Goal: Information Seeking & Learning: Learn about a topic

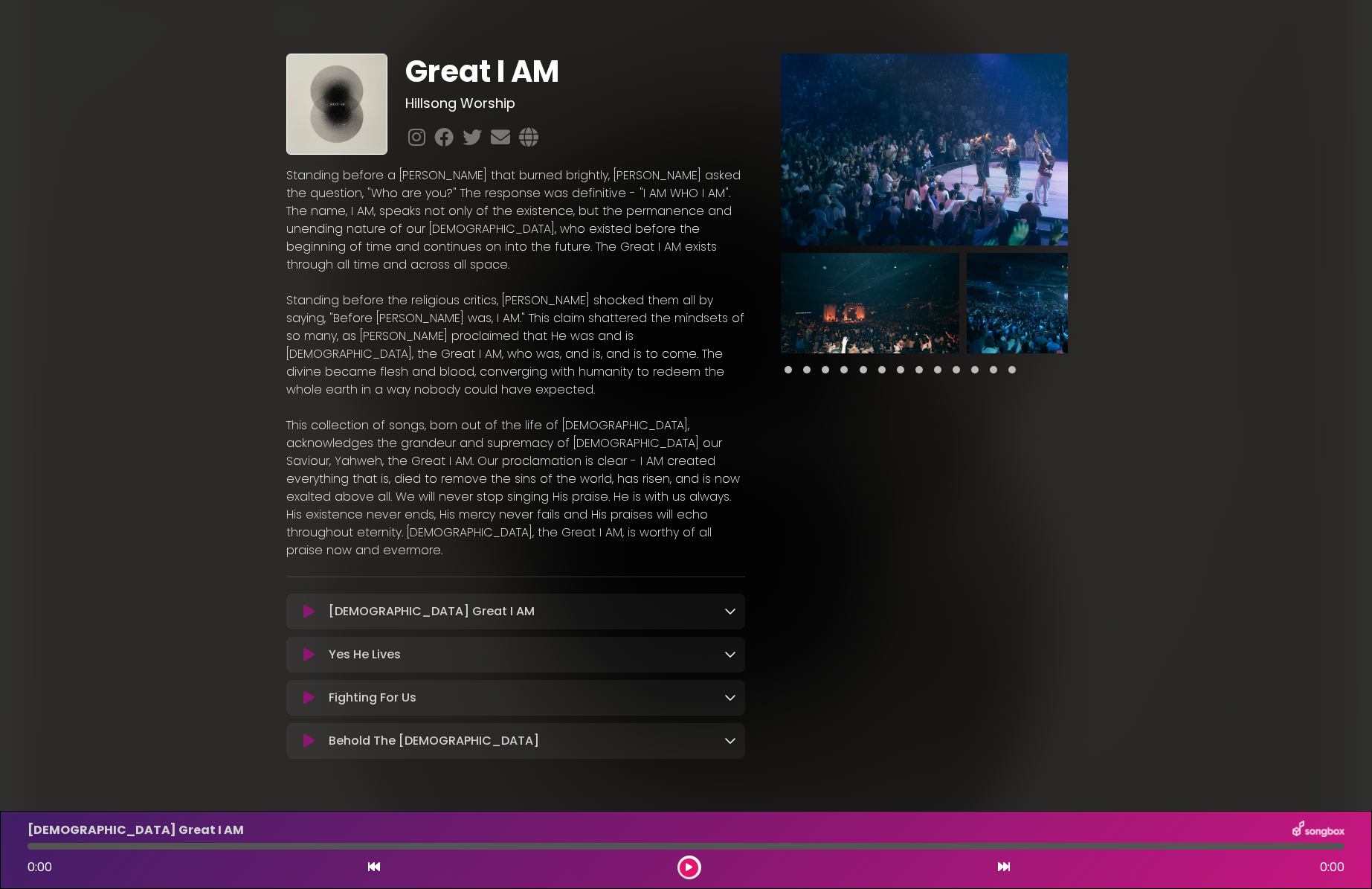
click at [720, 645] on div "Yes He Lives Loading Track..." at bounding box center [529, 654] width 414 height 18
click at [730, 648] on icon at bounding box center [730, 654] width 12 height 12
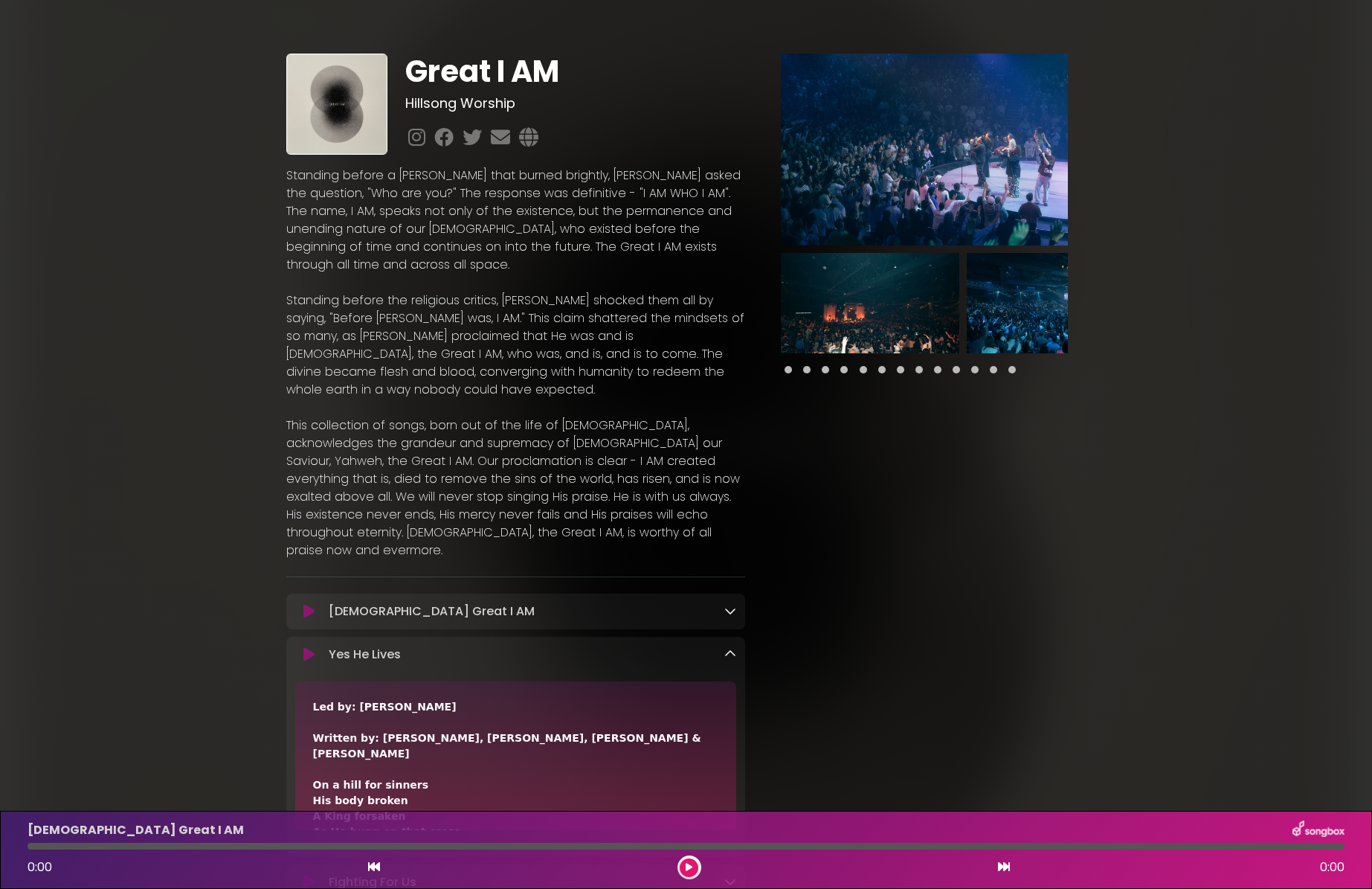
scroll to position [96, 0]
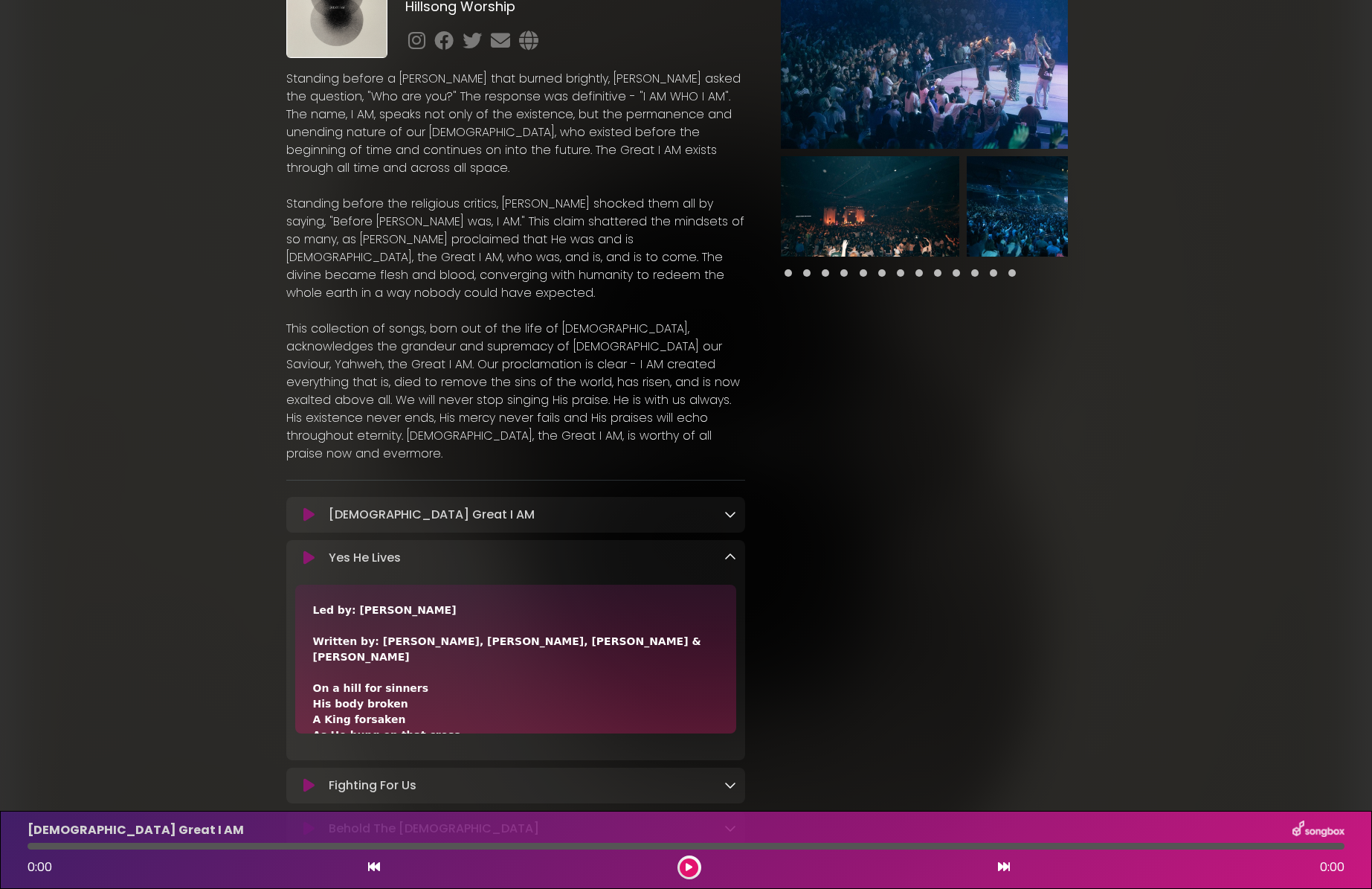
click at [738, 549] on div "Yes He Lives Loading Track..." at bounding box center [515, 558] width 459 height 18
click at [730, 551] on icon at bounding box center [730, 557] width 12 height 12
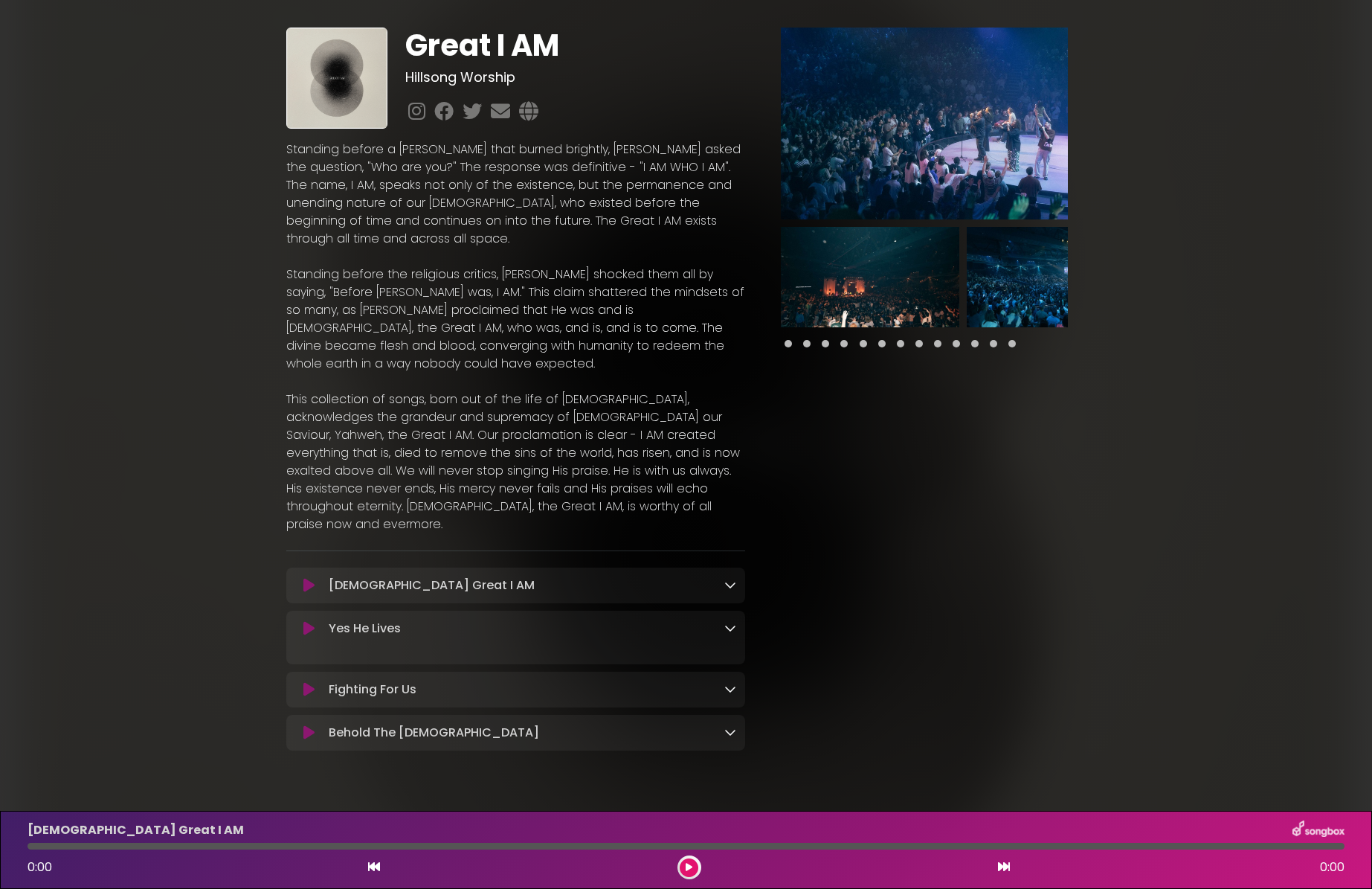
scroll to position [0, 0]
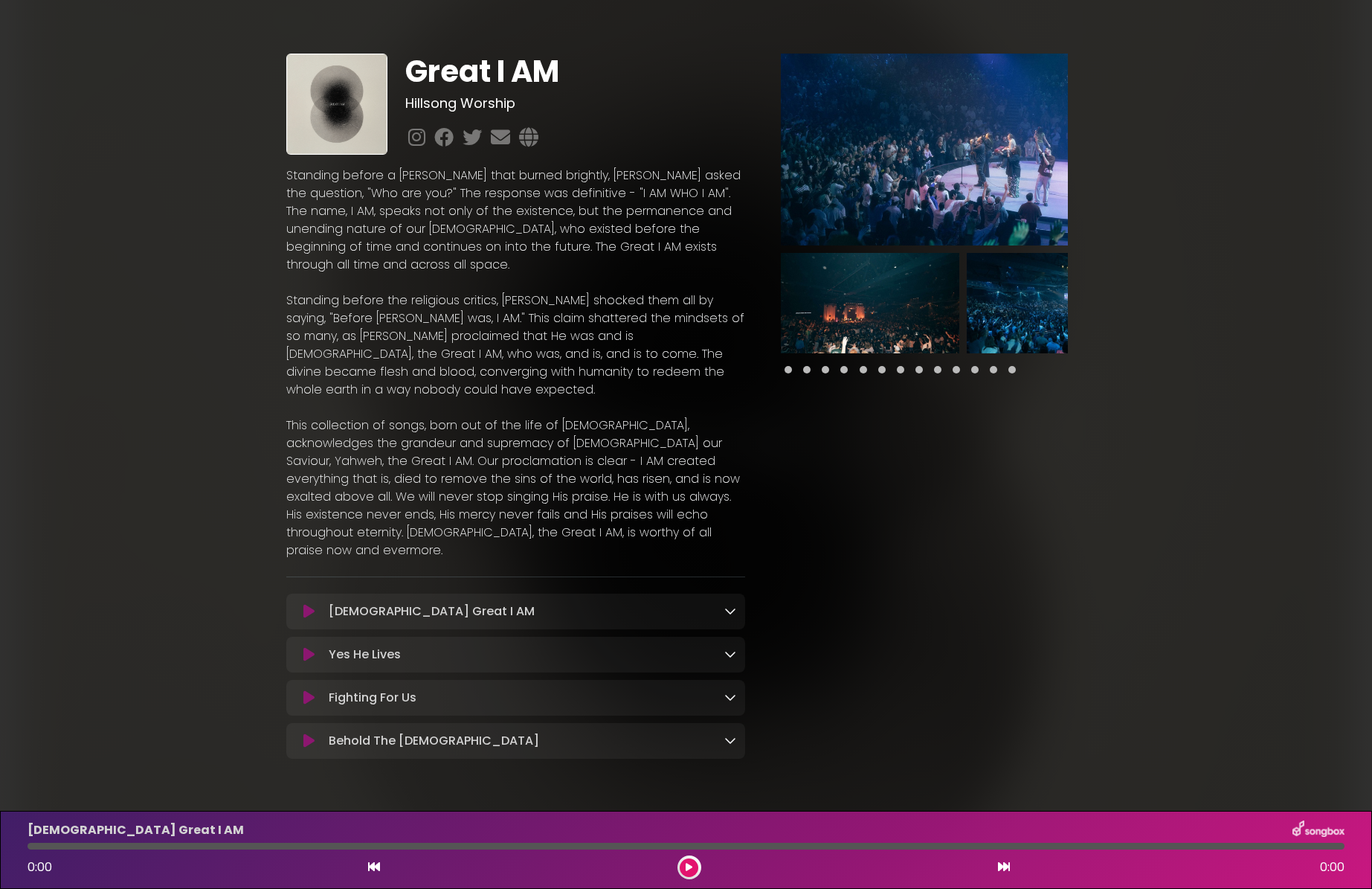
click at [732, 734] on icon at bounding box center [730, 740] width 12 height 12
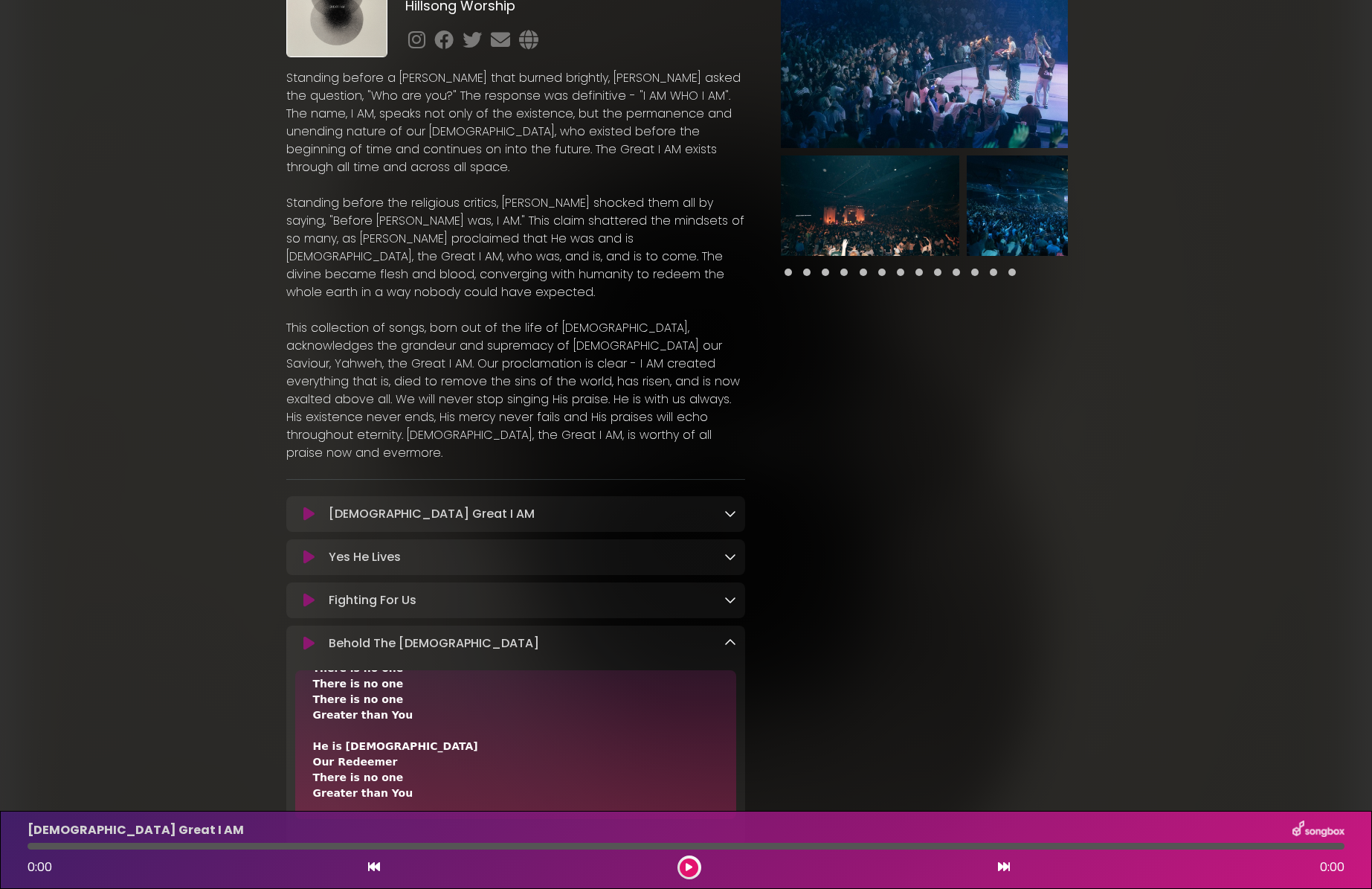
scroll to position [574, 0]
click at [728, 637] on icon at bounding box center [730, 643] width 12 height 12
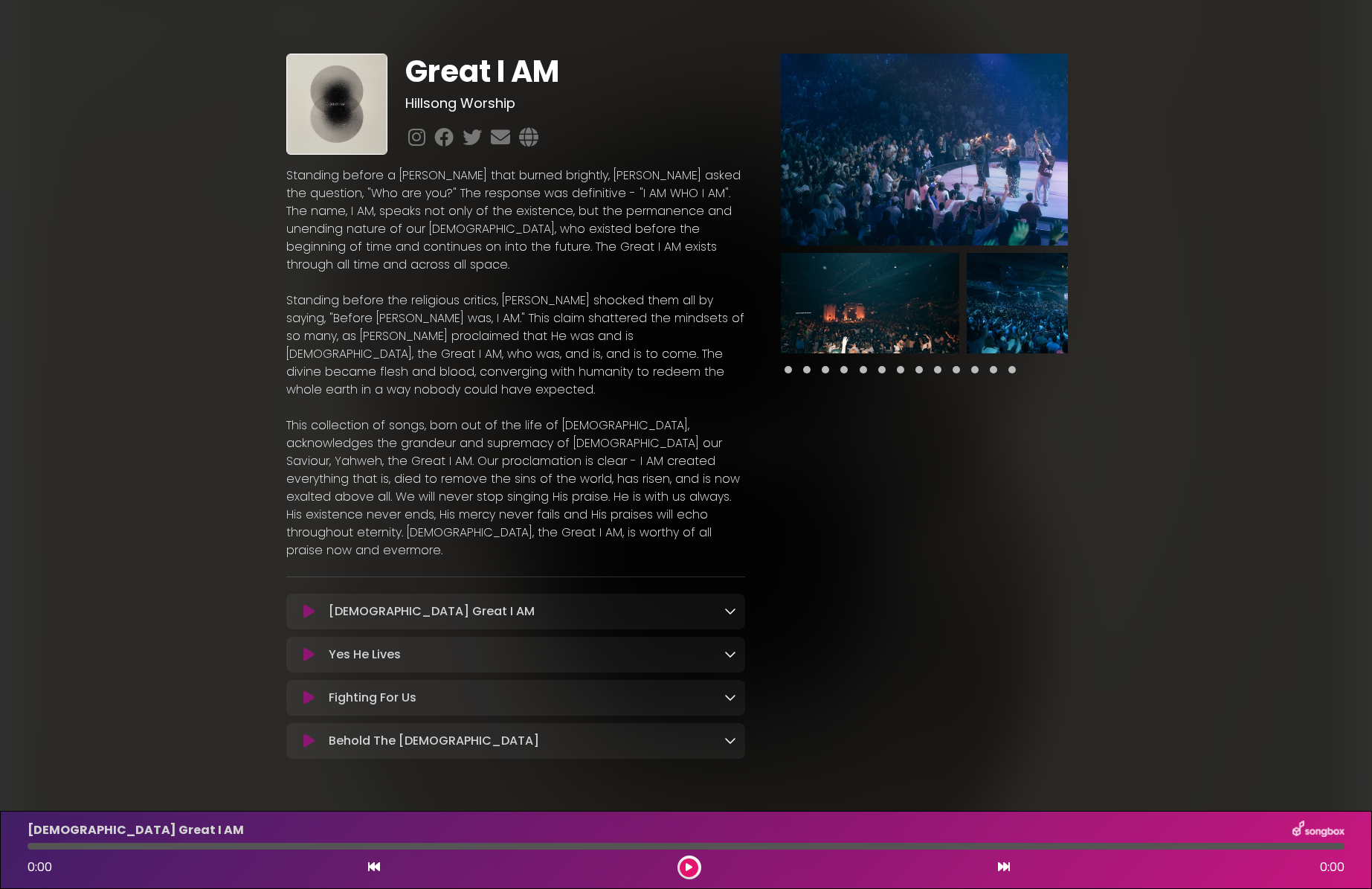
scroll to position [0, 0]
click at [730, 603] on link at bounding box center [730, 611] width 12 height 17
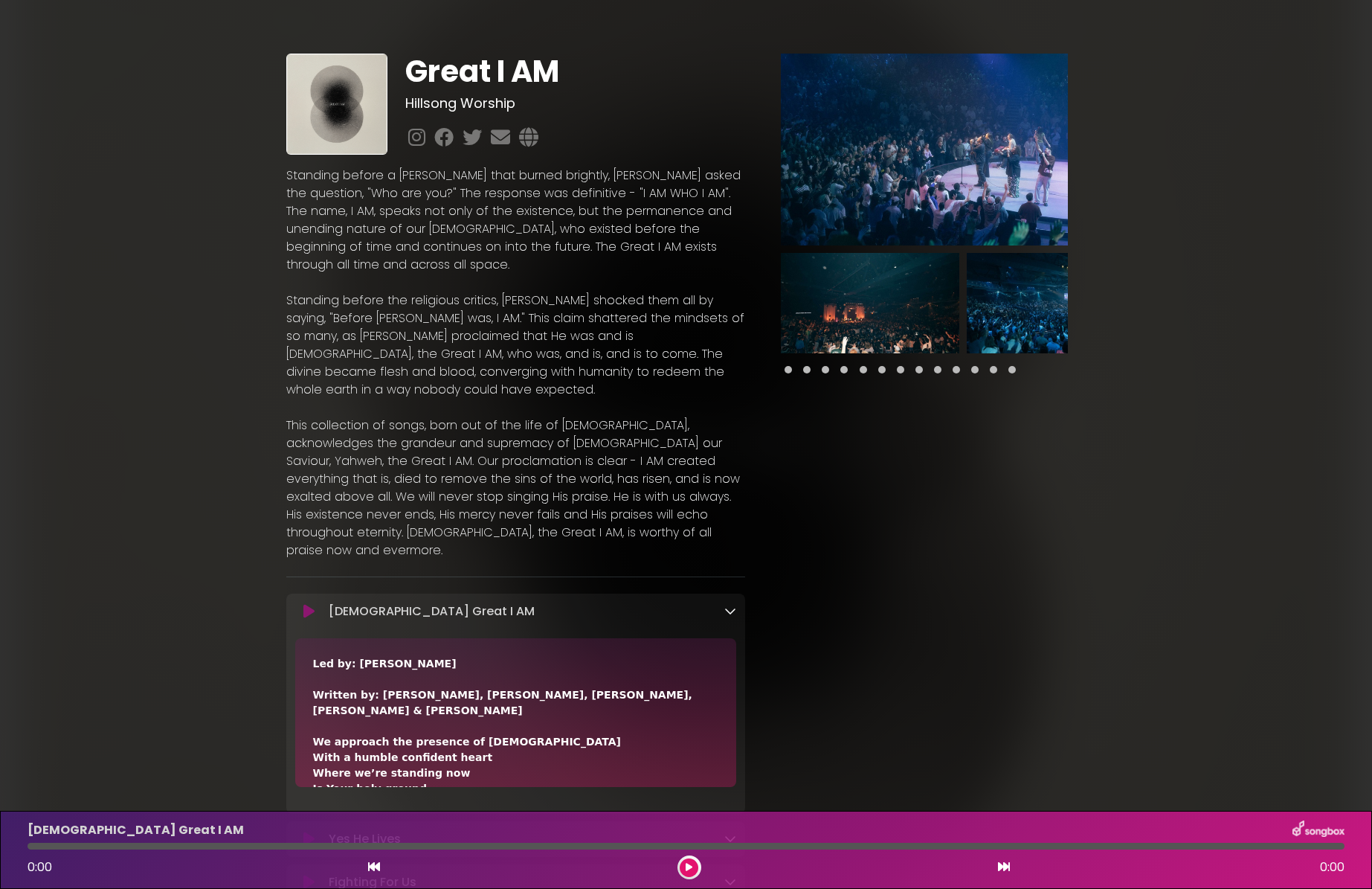
click at [731, 603] on link at bounding box center [730, 611] width 12 height 17
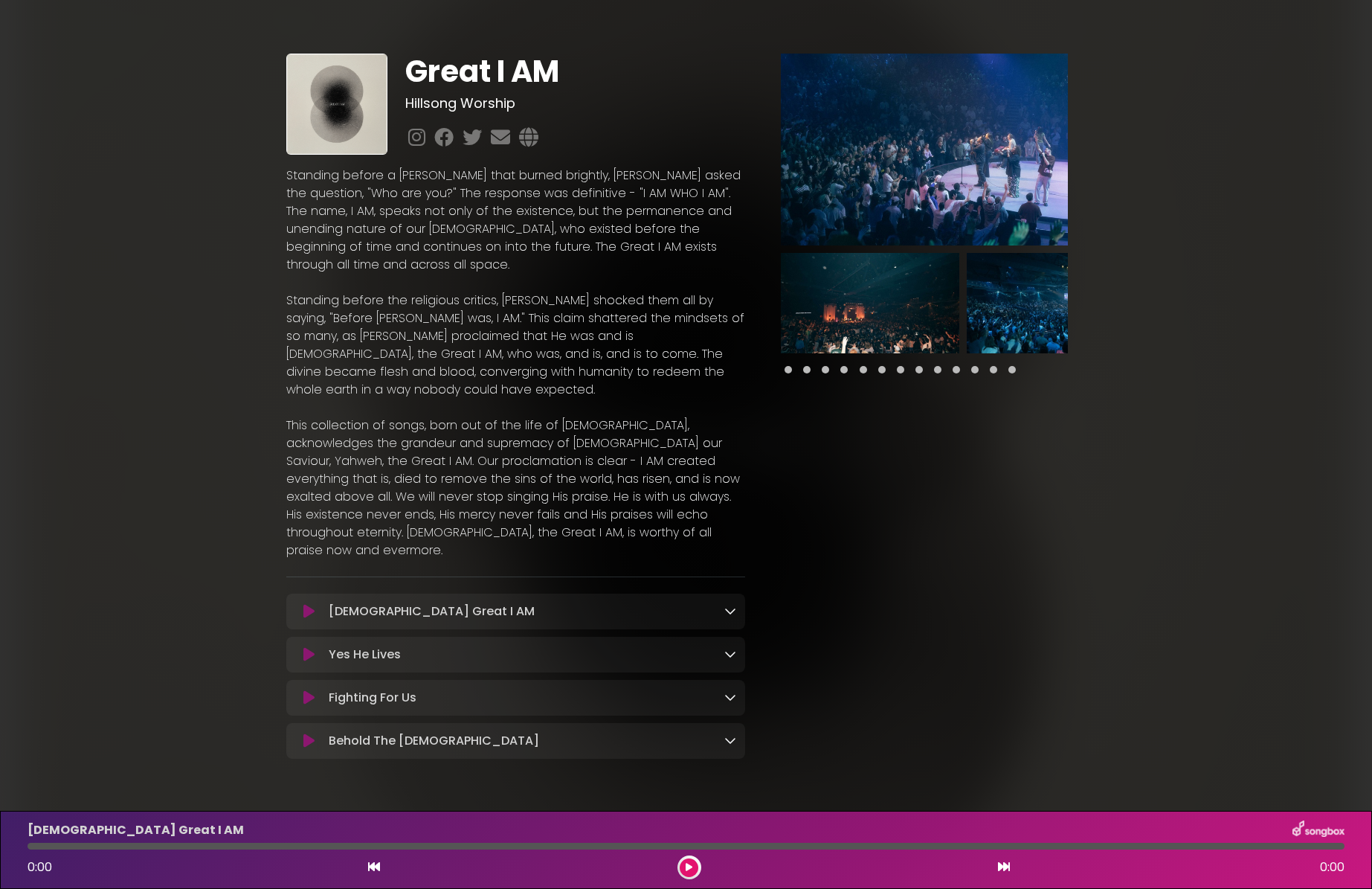
click at [731, 603] on link at bounding box center [730, 611] width 12 height 17
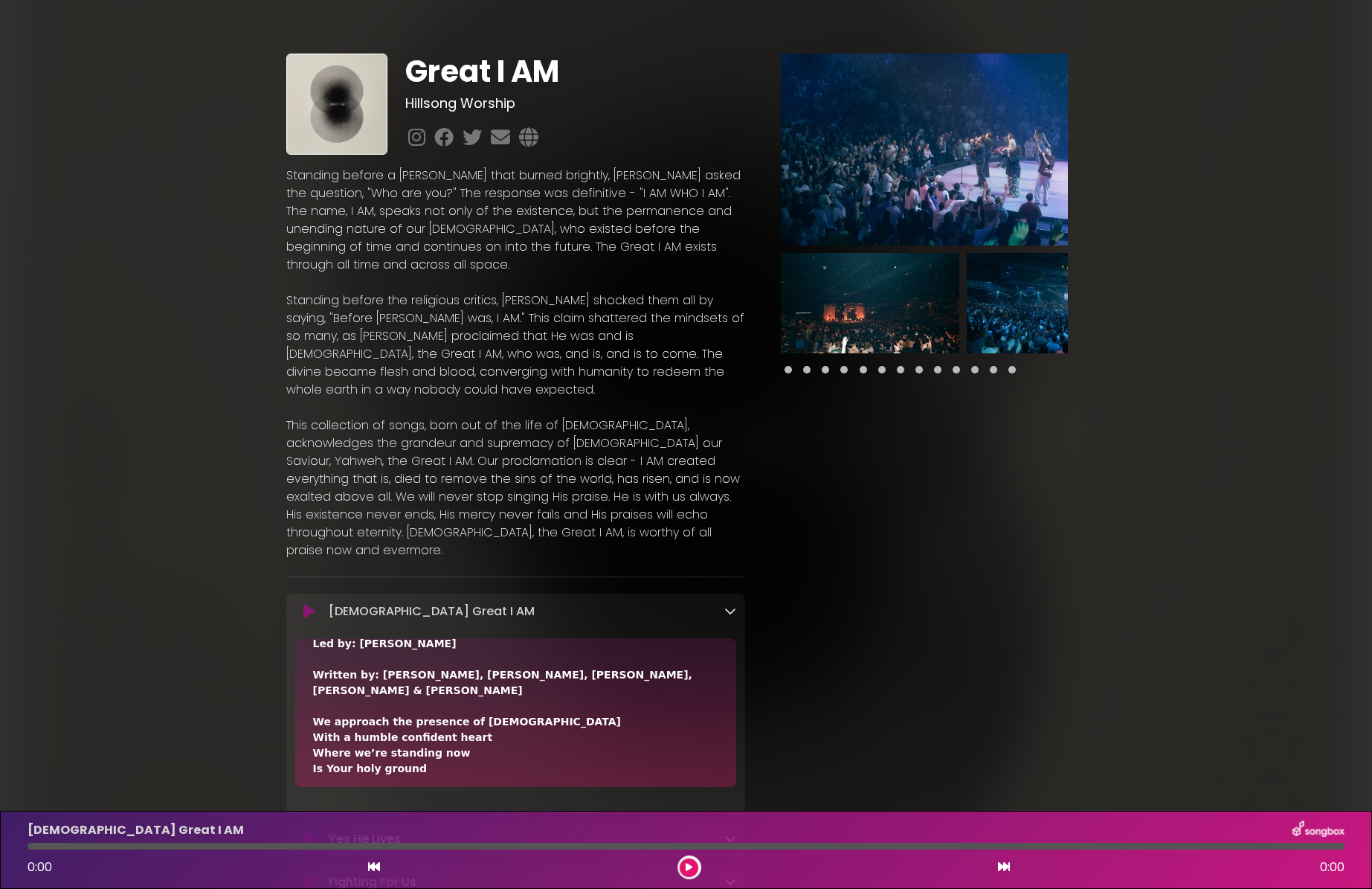
scroll to position [25, 0]
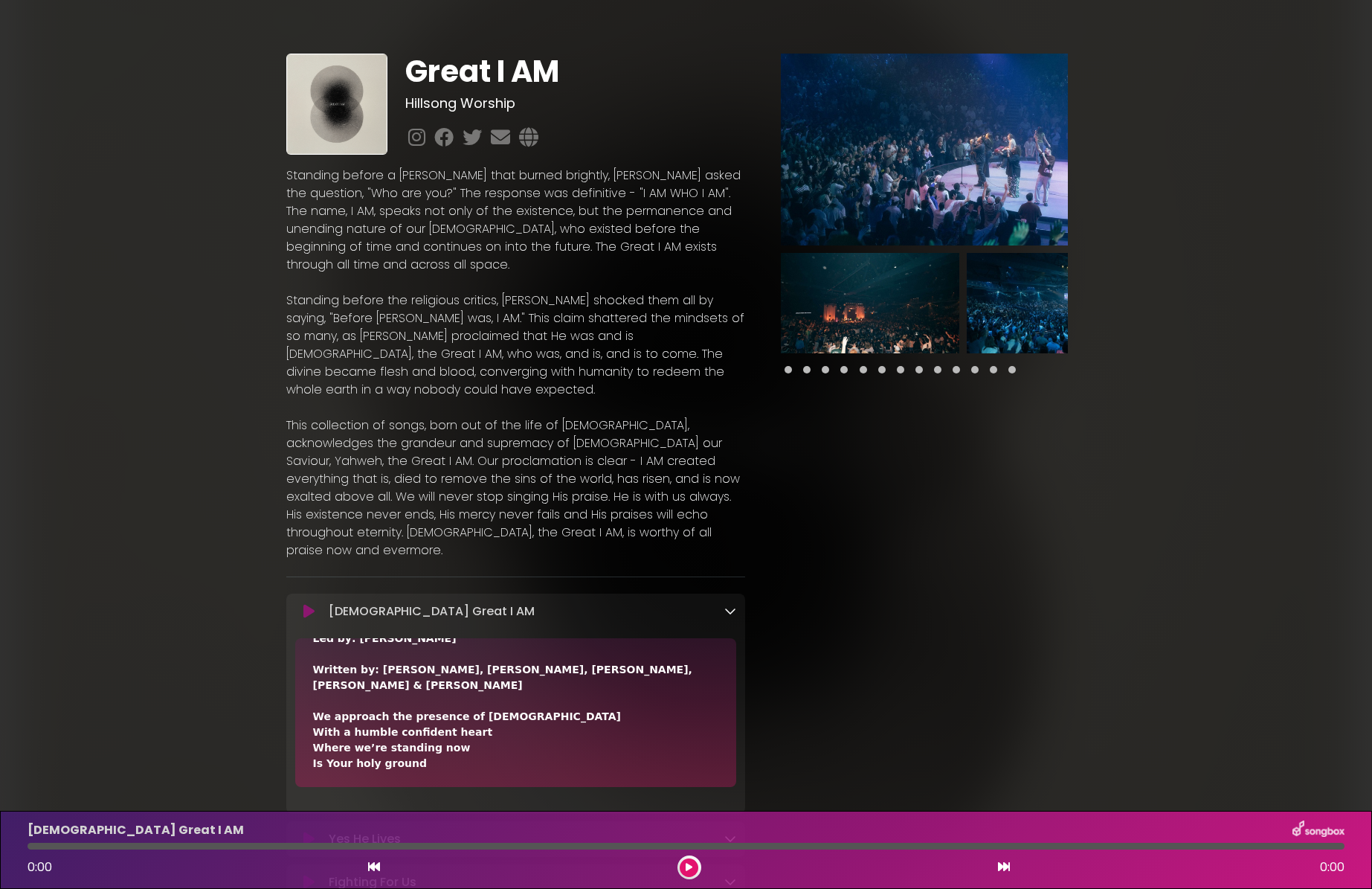
click at [732, 605] on icon at bounding box center [730, 611] width 12 height 12
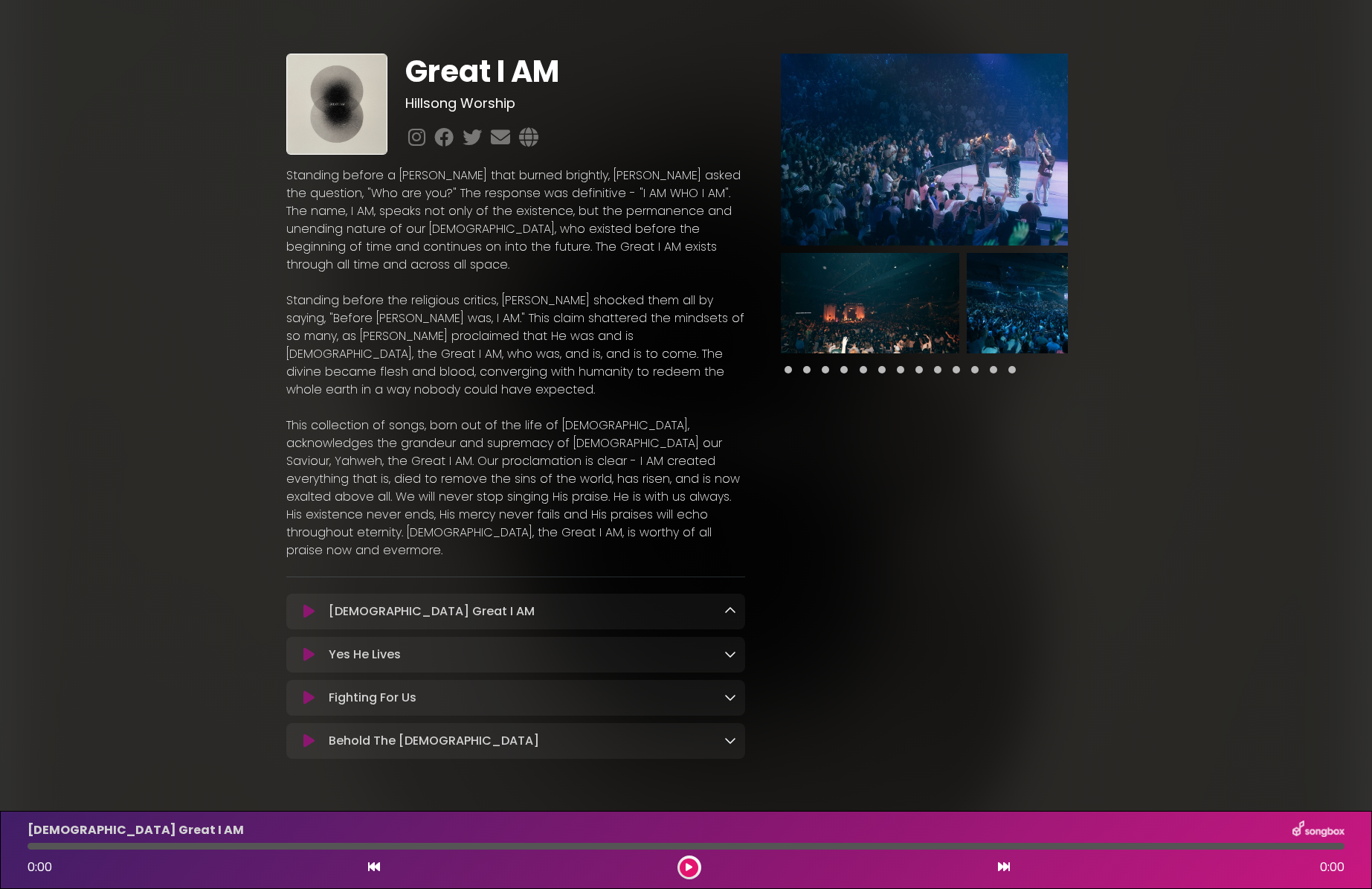
click at [732, 691] on icon at bounding box center [730, 697] width 12 height 12
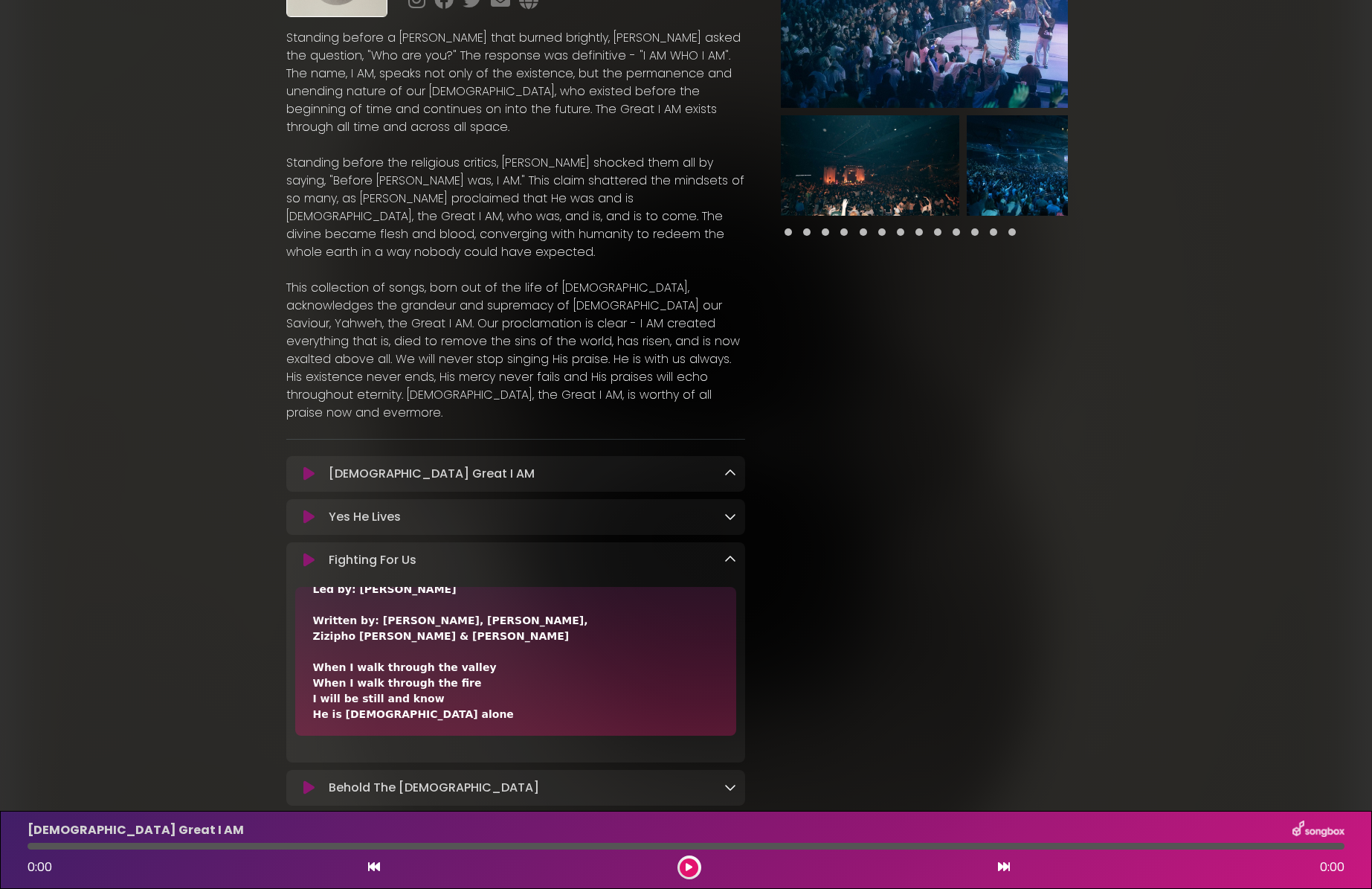
scroll to position [138, 0]
click at [732, 553] on icon at bounding box center [730, 559] width 12 height 12
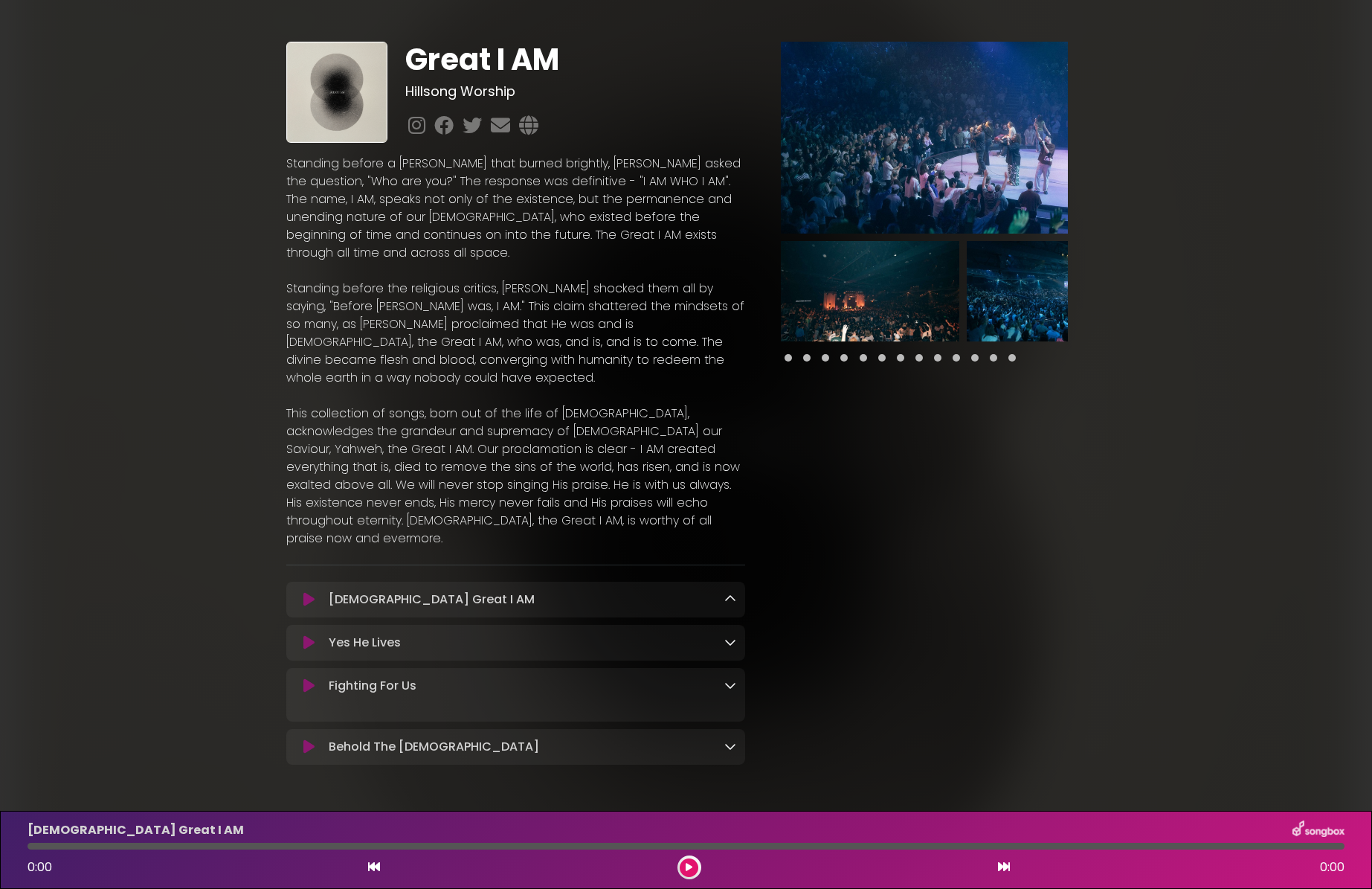
scroll to position [0, 0]
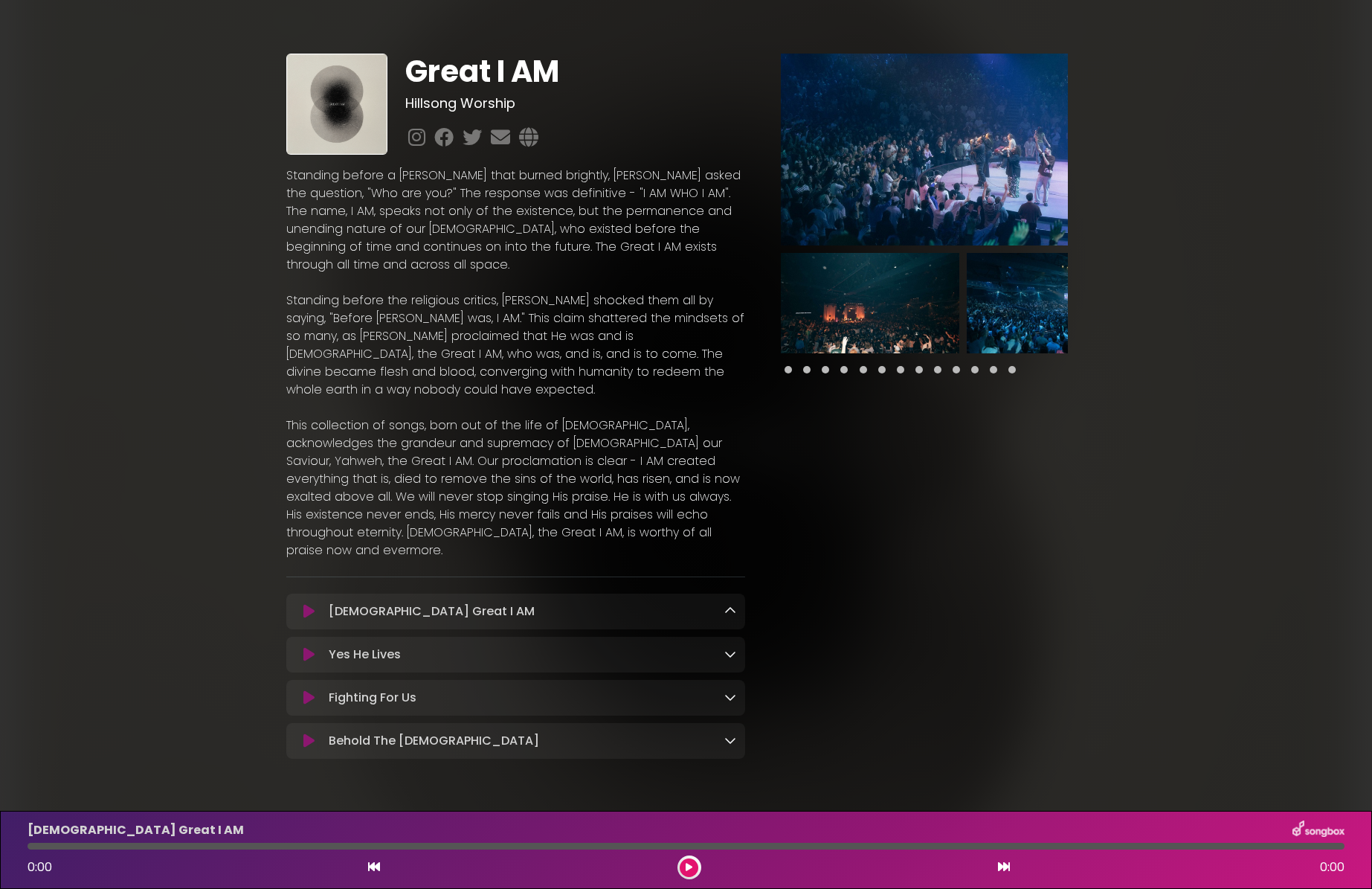
click at [728, 734] on icon at bounding box center [730, 740] width 12 height 12
